Goal: Navigation & Orientation: Find specific page/section

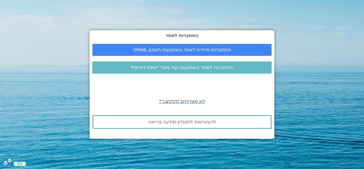
click at [131, 73] on link "התחברות לאתר באמצעות קוד אשר יישלח לאימייל" at bounding box center [181, 67] width 179 height 12
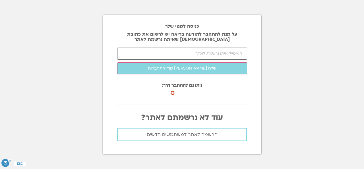
click at [144, 55] on input "email" at bounding box center [182, 53] width 130 height 12
type input "ק"
type input "einavap@gmail.com"
click at [117, 62] on button "שלח לי קוד התחברות" at bounding box center [182, 68] width 130 height 12
click at [135, 59] on input "number" at bounding box center [182, 53] width 130 height 12
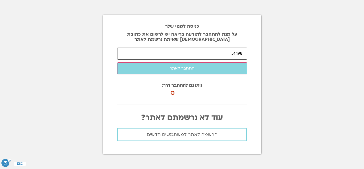
type input "51498"
click button "שלח לי קוד התחברות" at bounding box center [0, 0] width 0 height 0
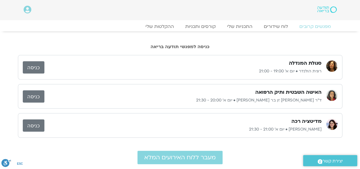
click at [30, 92] on link "כניסה" at bounding box center [34, 96] width 22 height 12
